Goal: Information Seeking & Learning: Learn about a topic

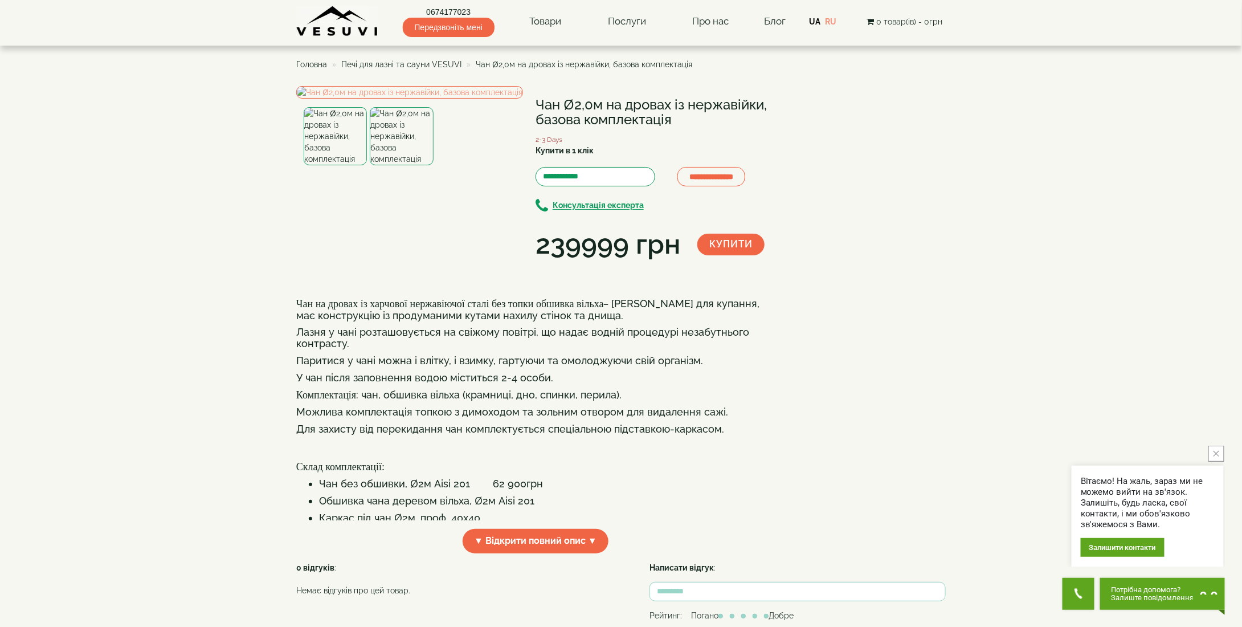
drag, startPoint x: 546, startPoint y: 366, endPoint x: 527, endPoint y: 366, distance: 19.4
click at [546, 366] on div "**********" at bounding box center [621, 324] width 650 height 476
click at [335, 165] on img at bounding box center [335, 136] width 63 height 58
click at [455, 99] on img at bounding box center [409, 92] width 227 height 13
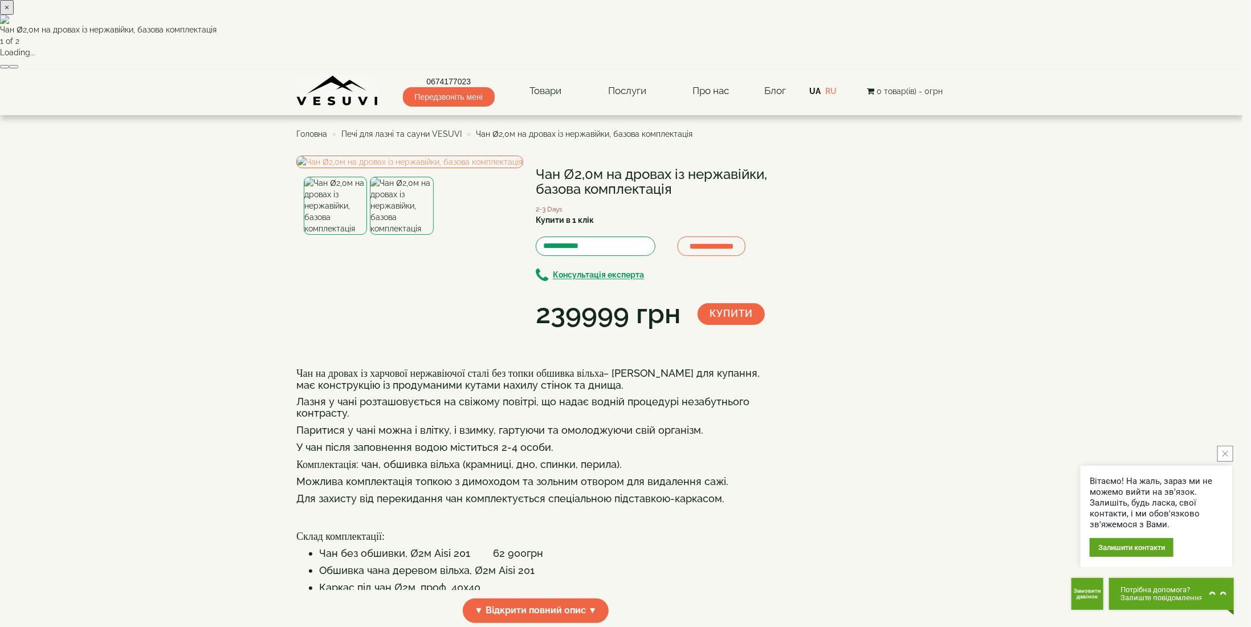
click at [14, 15] on button "×" at bounding box center [7, 7] width 14 height 15
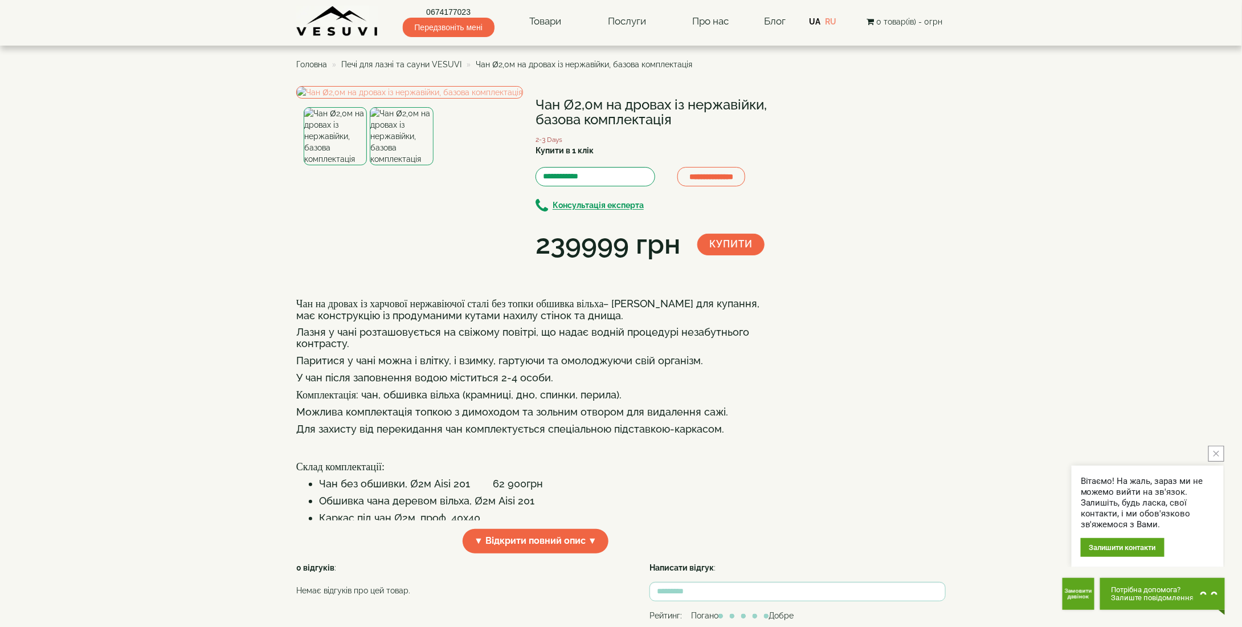
click at [395, 165] on img at bounding box center [401, 136] width 63 height 58
click at [313, 165] on img at bounding box center [335, 136] width 63 height 58
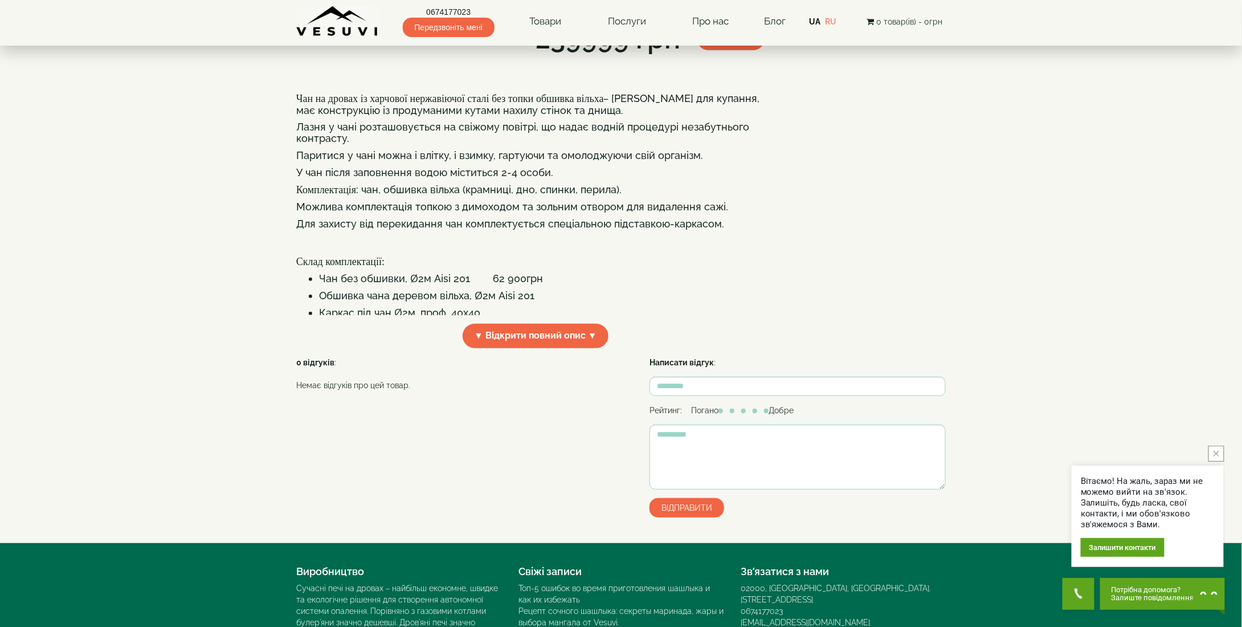
scroll to position [285, 0]
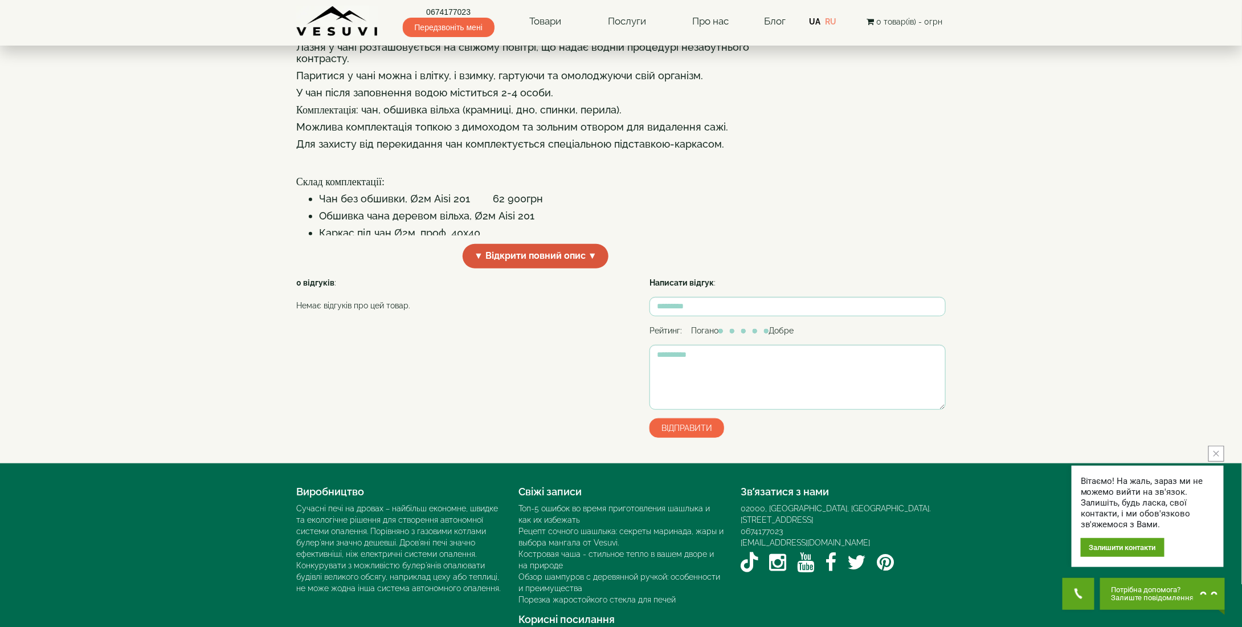
click at [480, 268] on span "▼ Відкрити повний опис ▼" at bounding box center [536, 256] width 146 height 25
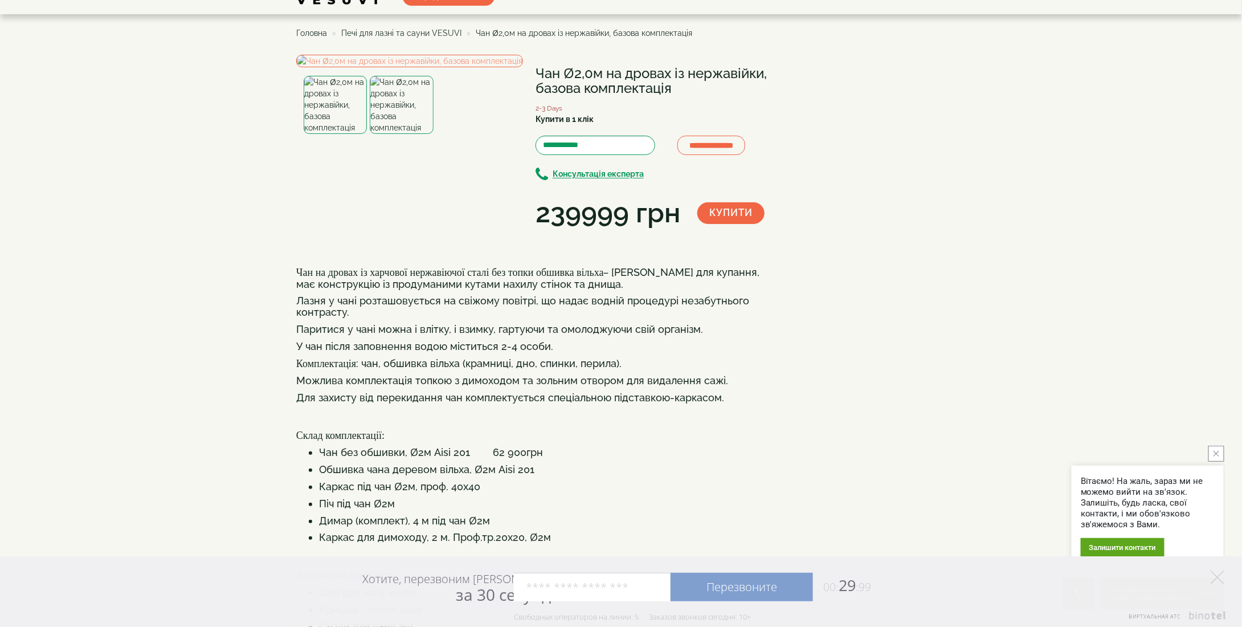
scroll to position [0, 0]
